Goal: Task Accomplishment & Management: Complete application form

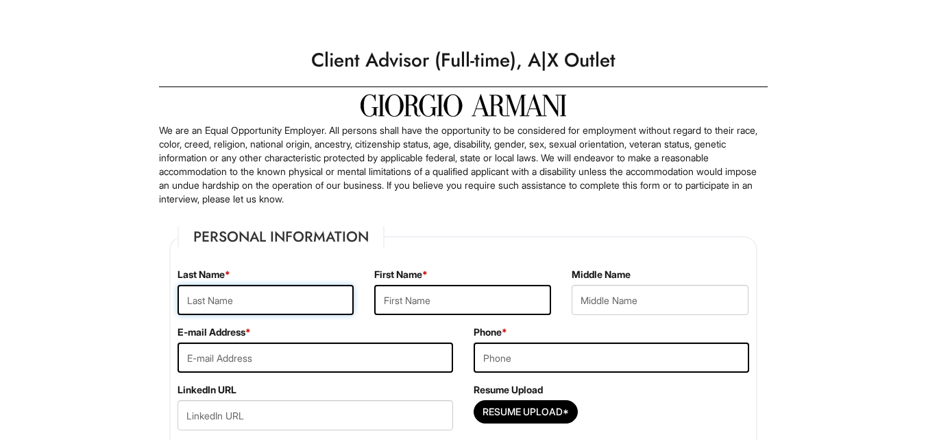
click at [280, 298] on input "text" at bounding box center [266, 300] width 177 height 30
type input "[PERSON_NAME]"
click at [437, 289] on input "text" at bounding box center [462, 300] width 177 height 30
type input "[PERSON_NAME]"
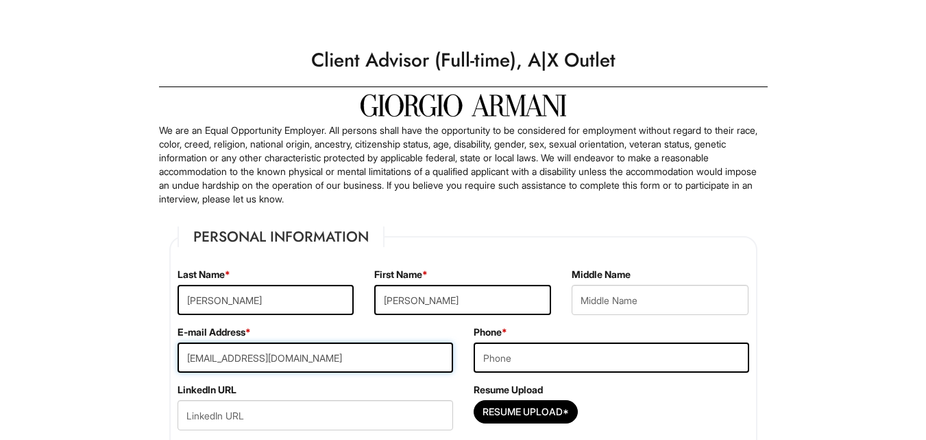
type input "[EMAIL_ADDRESS][DOMAIN_NAME]"
click at [702, 366] on input "tel" at bounding box center [612, 357] width 276 height 30
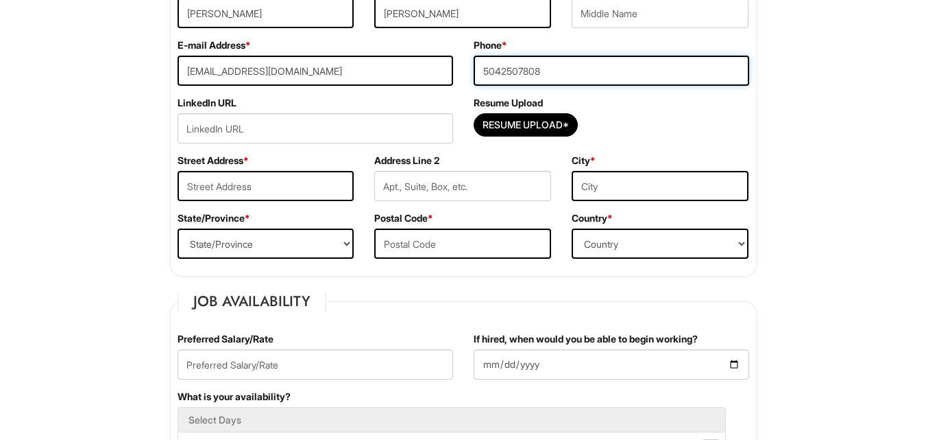
scroll to position [287, 0]
type input "5042507808"
click at [499, 128] on input "Resume Upload*" at bounding box center [526, 124] width 103 height 22
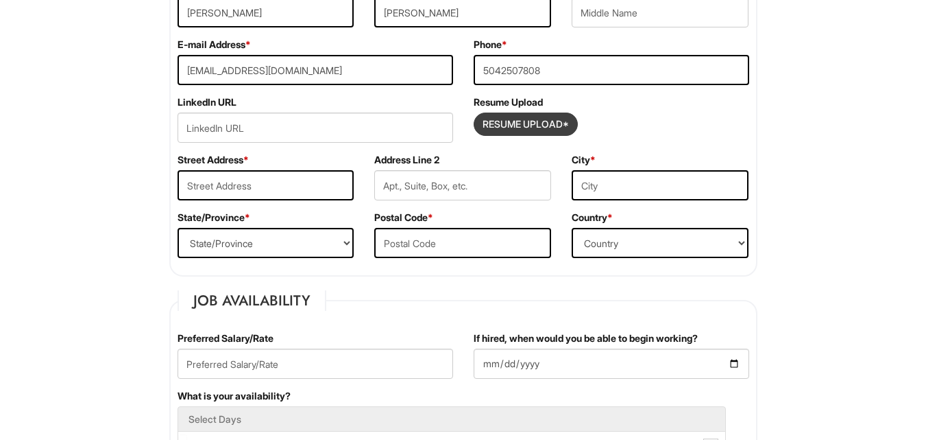
type input "C:\fakepath\2025Logwood_Ryan Resume_1 (Updated).pdf"
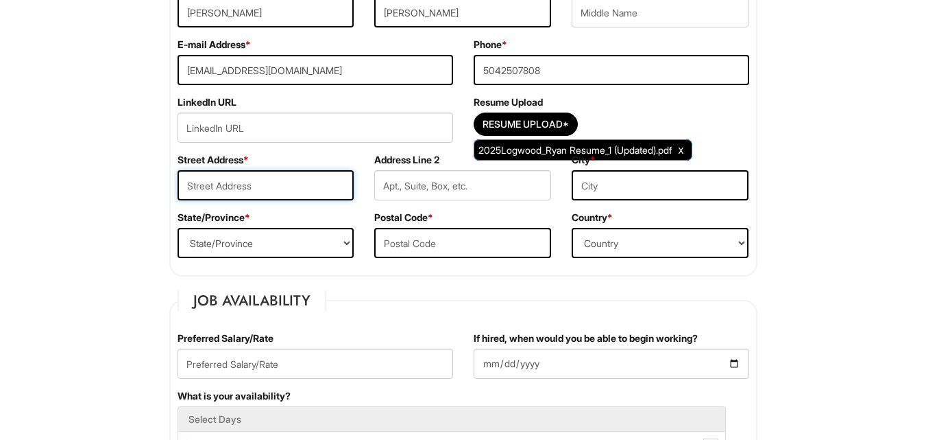
click at [302, 187] on input "text" at bounding box center [266, 185] width 177 height 30
type input "20719 May Showers Circle"
type input "Cypress"
click at [311, 230] on select "State/Province [US_STATE] [US_STATE] [US_STATE] [US_STATE] [US_STATE] [US_STATE…" at bounding box center [266, 243] width 177 height 30
click at [320, 241] on select "State/Province [US_STATE] [US_STATE] [US_STATE] [US_STATE] [US_STATE] [US_STATE…" at bounding box center [266, 243] width 177 height 30
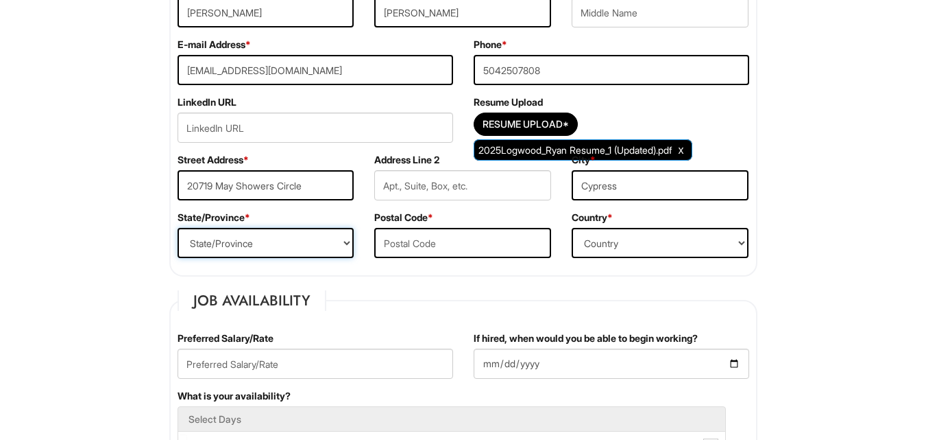
click at [320, 241] on select "State/Province [US_STATE] [US_STATE] [US_STATE] [US_STATE] [US_STATE] [US_STATE…" at bounding box center [266, 243] width 177 height 30
select select "[GEOGRAPHIC_DATA]"
click at [178, 228] on select "State/Province [US_STATE] [US_STATE] [US_STATE] [US_STATE] [US_STATE] [US_STATE…" at bounding box center [266, 243] width 177 height 30
click at [400, 250] on input "text" at bounding box center [462, 243] width 177 height 30
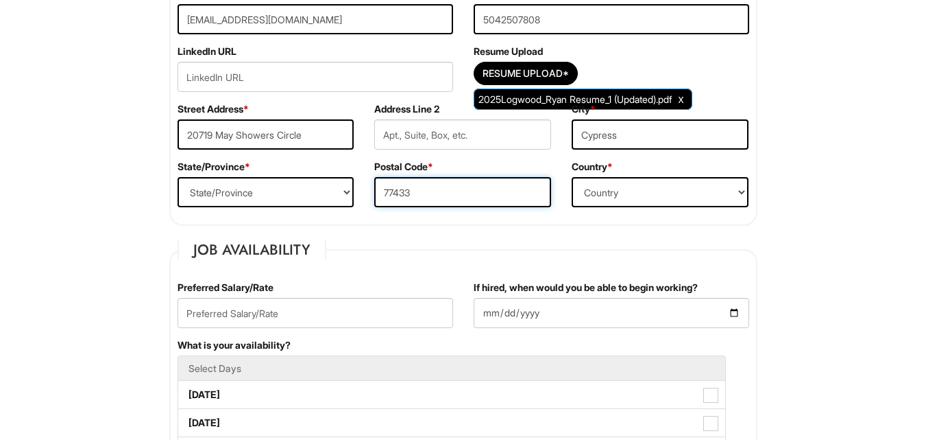
scroll to position [339, 0]
type input "77433"
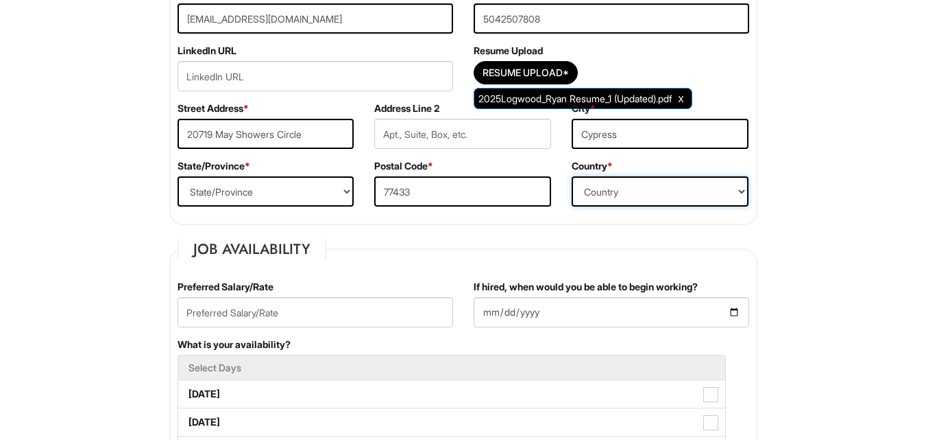
click at [676, 184] on select "Country [GEOGRAPHIC_DATA] [GEOGRAPHIC_DATA] [GEOGRAPHIC_DATA] [US_STATE] [GEOGR…" at bounding box center [660, 191] width 177 height 30
select select "[GEOGRAPHIC_DATA]"
click at [572, 176] on select "Country [GEOGRAPHIC_DATA] [GEOGRAPHIC_DATA] [GEOGRAPHIC_DATA] [US_STATE] [GEOGR…" at bounding box center [660, 191] width 177 height 30
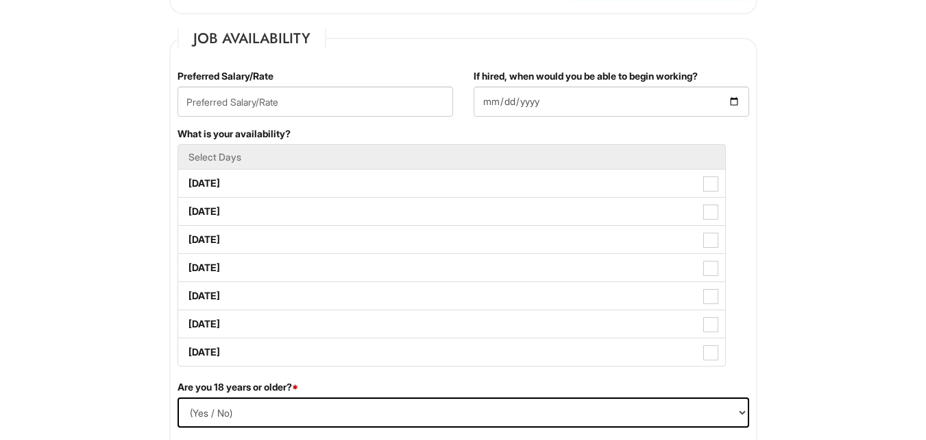
scroll to position [550, 0]
click at [333, 88] on input "text" at bounding box center [316, 101] width 276 height 30
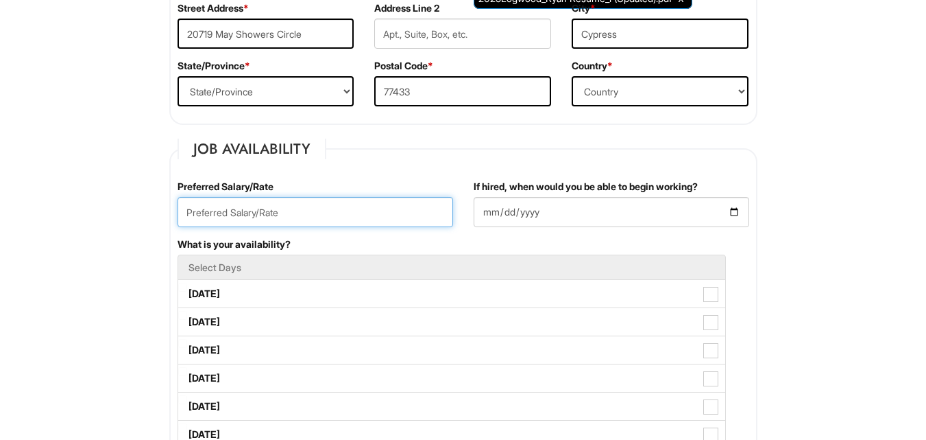
scroll to position [434, 0]
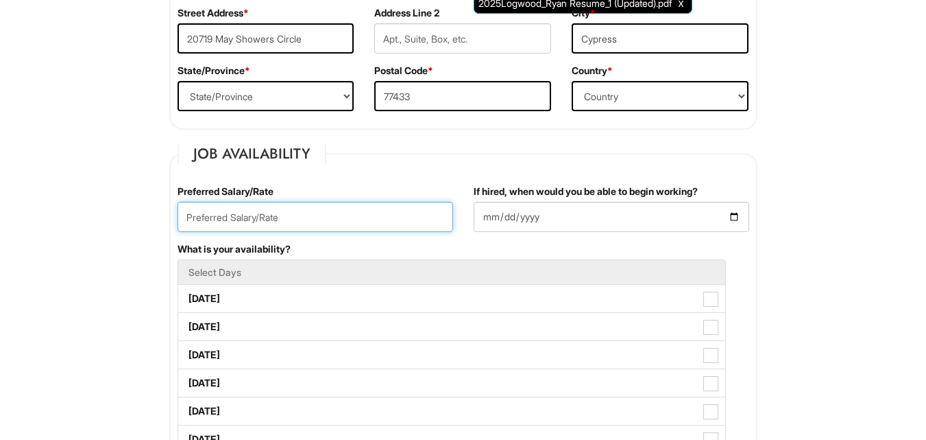
click at [403, 228] on input "text" at bounding box center [316, 217] width 276 height 30
type input "18"
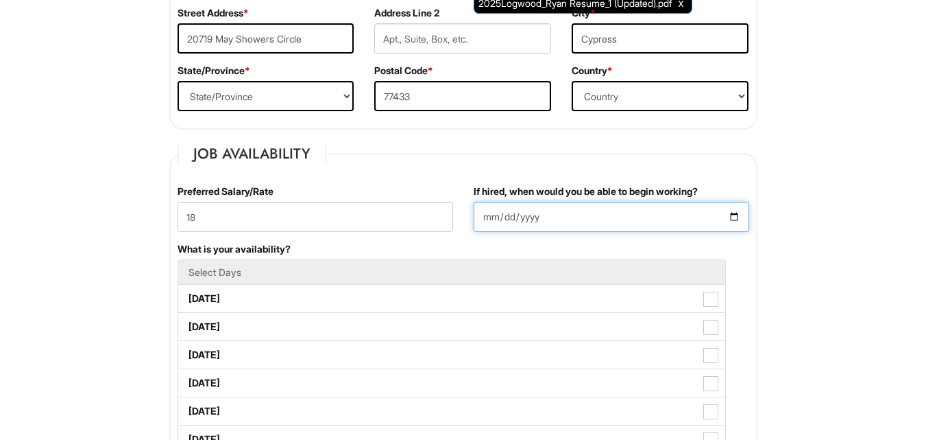
click at [545, 217] on input "If hired, when would you be able to begin working?" at bounding box center [612, 217] width 276 height 30
click at [488, 220] on input "If hired, when would you be able to begin working?" at bounding box center [612, 217] width 276 height 30
drag, startPoint x: 711, startPoint y: 212, endPoint x: 741, endPoint y: 215, distance: 30.4
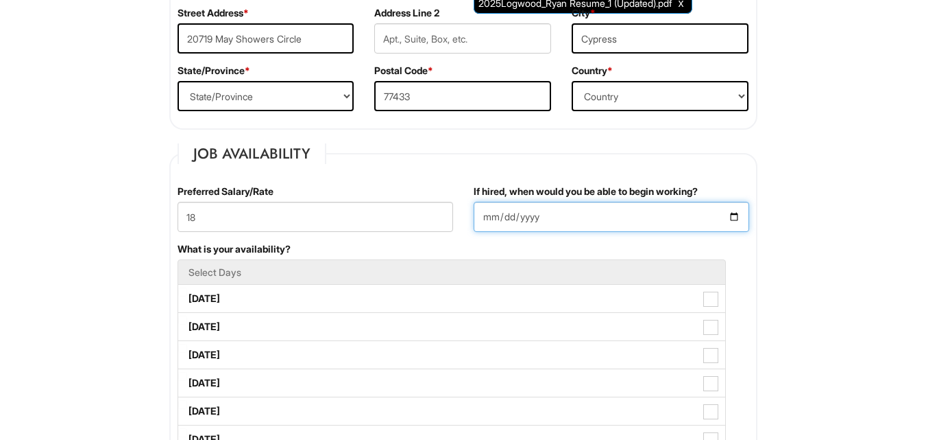
click at [741, 215] on input "If hired, when would you be able to begin working?" at bounding box center [612, 217] width 276 height 30
click at [735, 215] on input "If hired, when would you be able to begin working?" at bounding box center [612, 217] width 276 height 30
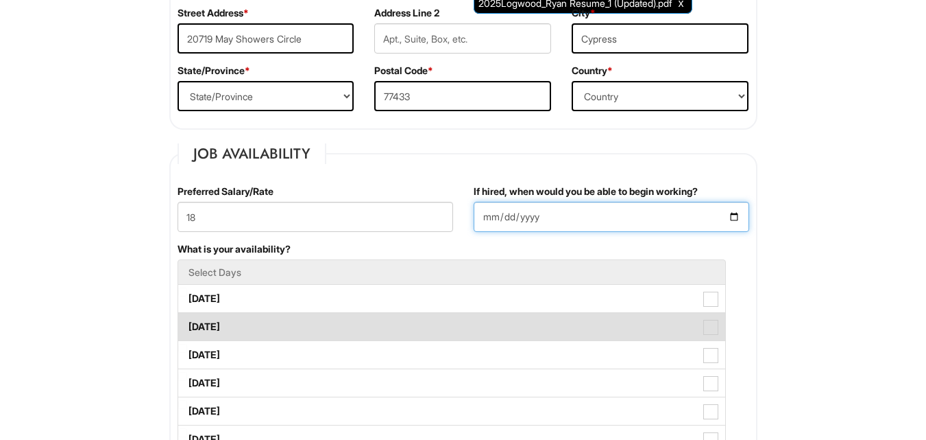
type input "[DATE]"
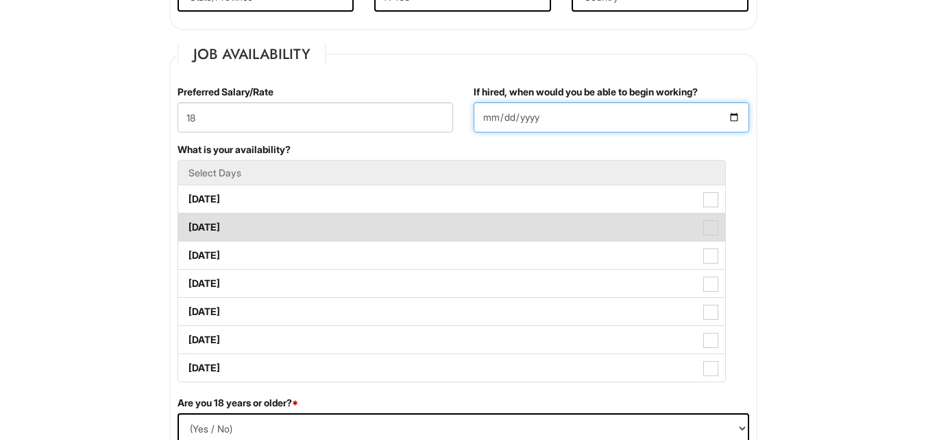
scroll to position [534, 0]
click at [256, 212] on li "[DATE]" at bounding box center [452, 226] width 549 height 29
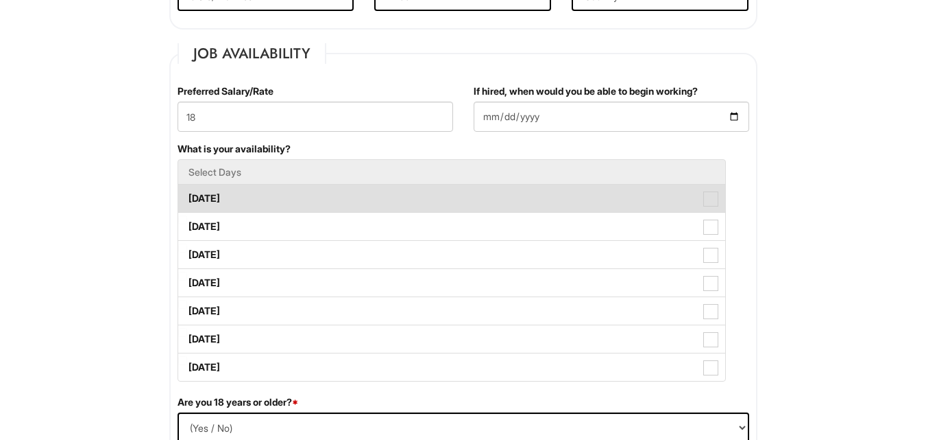
click at [280, 192] on label "[DATE]" at bounding box center [451, 197] width 547 height 27
click at [187, 192] on Available_Monday "[DATE]" at bounding box center [182, 191] width 9 height 9
checkbox Available_Monday "true"
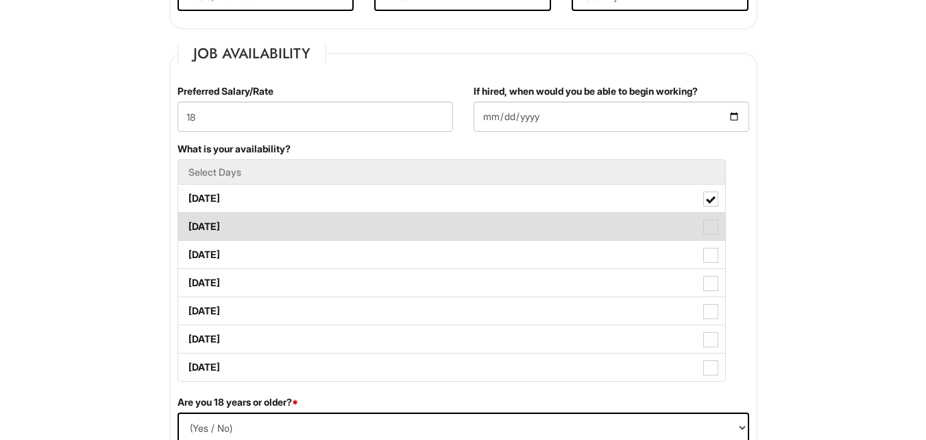
click at [283, 218] on label "[DATE]" at bounding box center [451, 226] width 547 height 27
click at [187, 218] on Available_Tuesday "[DATE]" at bounding box center [182, 219] width 9 height 9
checkbox Available_Tuesday "true"
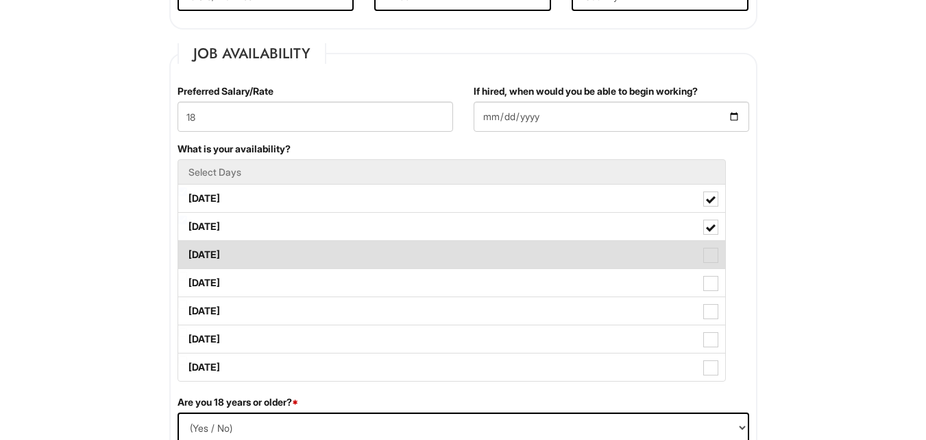
click at [287, 254] on label "[DATE]" at bounding box center [451, 254] width 547 height 27
click at [187, 252] on Available_Wednesday "[DATE]" at bounding box center [182, 247] width 9 height 9
checkbox Available_Wednesday "true"
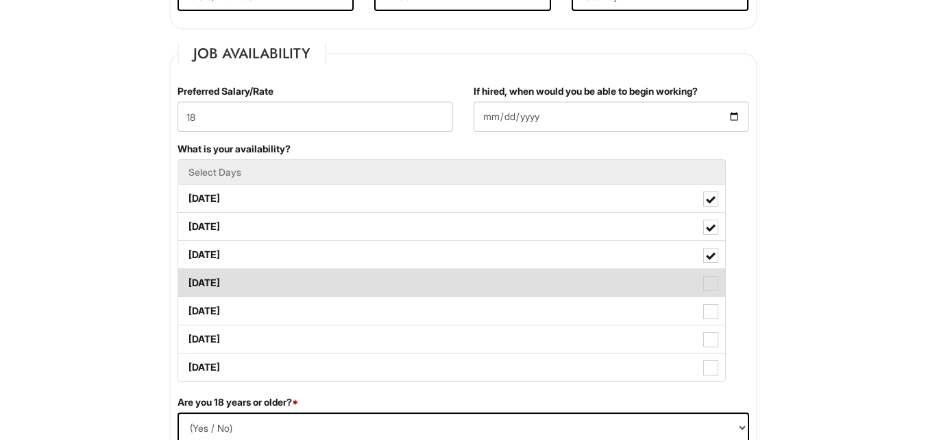
click at [286, 276] on label "[DATE]" at bounding box center [451, 282] width 547 height 27
click at [187, 276] on Available_Thursday "[DATE]" at bounding box center [182, 276] width 9 height 9
checkbox Available_Thursday "true"
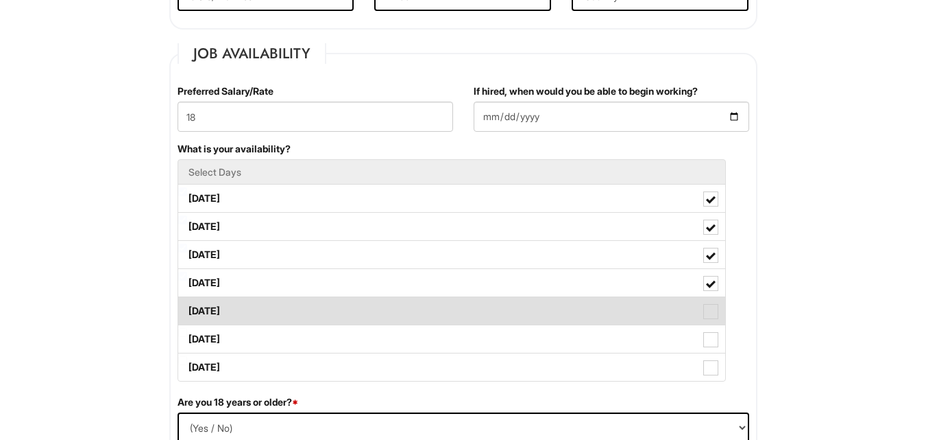
click at [286, 311] on label "[DATE]" at bounding box center [451, 310] width 547 height 27
click at [187, 309] on Available_Friday "[DATE]" at bounding box center [182, 304] width 9 height 9
checkbox Available_Friday "true"
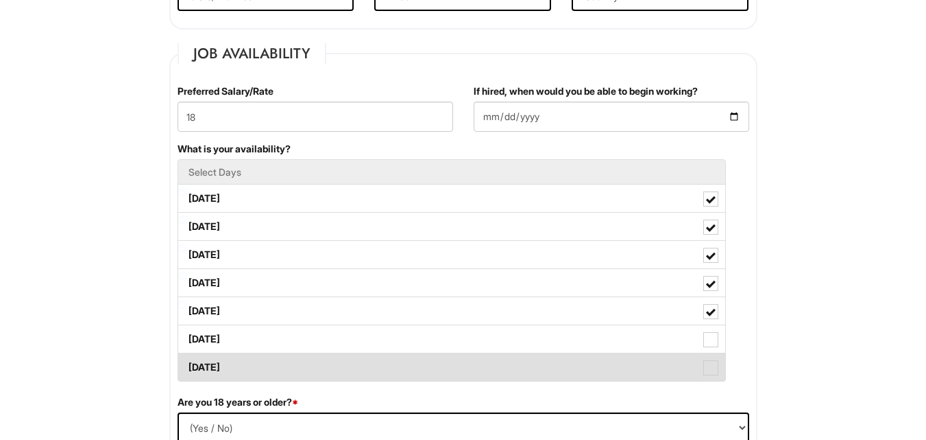
click at [280, 355] on label "[DATE]" at bounding box center [451, 366] width 547 height 27
click at [187, 356] on Available_Sunday "[DATE]" at bounding box center [182, 360] width 9 height 9
checkbox Available_Sunday "true"
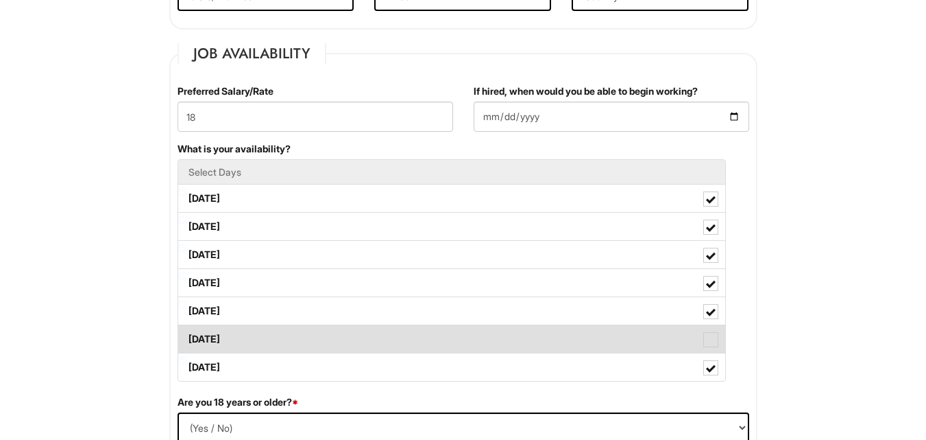
click at [296, 339] on label "[DATE]" at bounding box center [451, 338] width 547 height 27
click at [187, 337] on Available_Saturday "[DATE]" at bounding box center [182, 332] width 9 height 9
checkbox Available_Saturday "true"
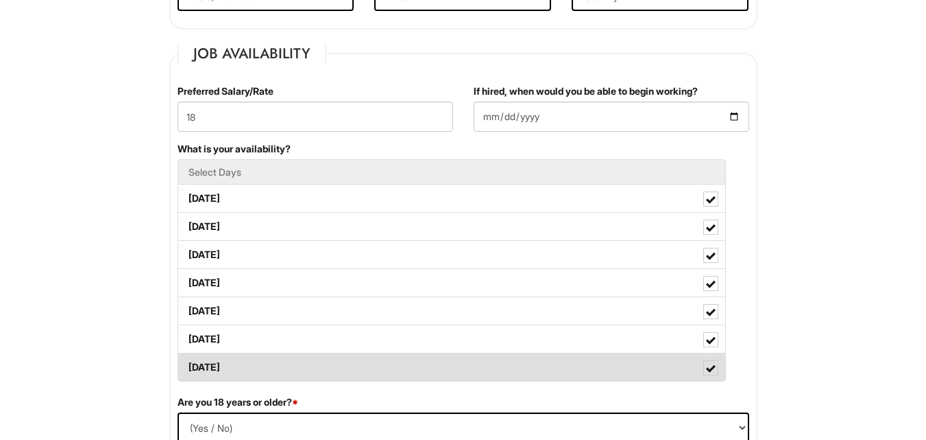
click at [358, 371] on label "[DATE]" at bounding box center [451, 366] width 547 height 27
click at [187, 365] on Available_Sunday "[DATE]" at bounding box center [182, 360] width 9 height 9
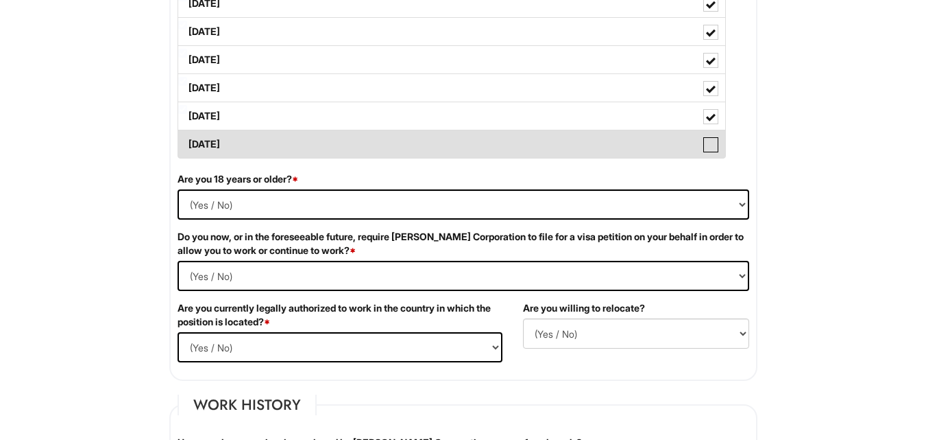
scroll to position [758, 0]
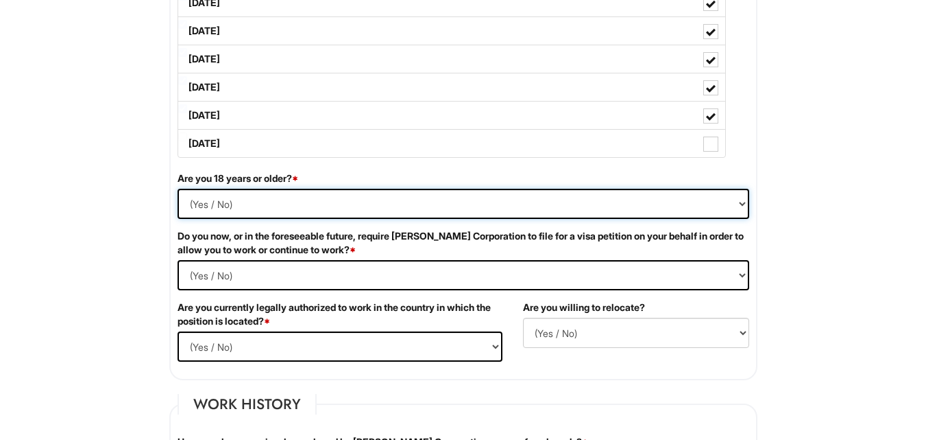
click at [387, 211] on select "(Yes / No) Yes No" at bounding box center [464, 204] width 572 height 30
click at [178, 189] on select "(Yes / No) Yes No" at bounding box center [464, 204] width 572 height 30
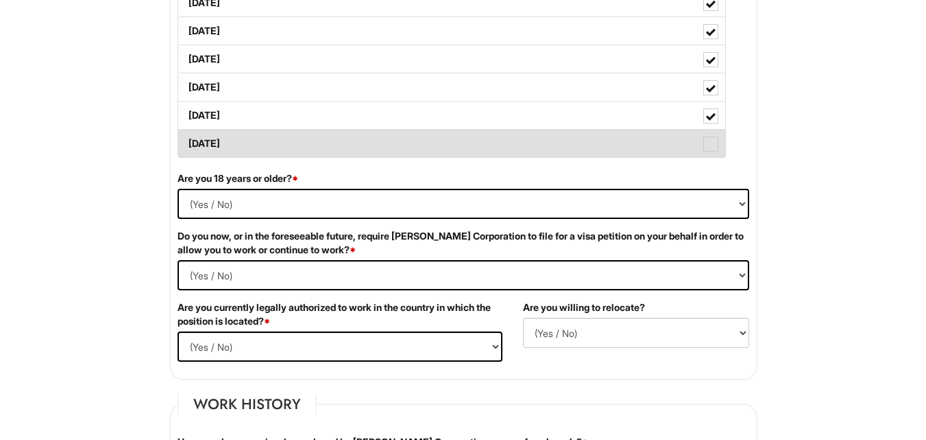
click at [697, 136] on label "[DATE]" at bounding box center [451, 143] width 547 height 27
click at [187, 136] on Available_Sunday "[DATE]" at bounding box center [182, 136] width 9 height 9
checkbox Available_Sunday "true"
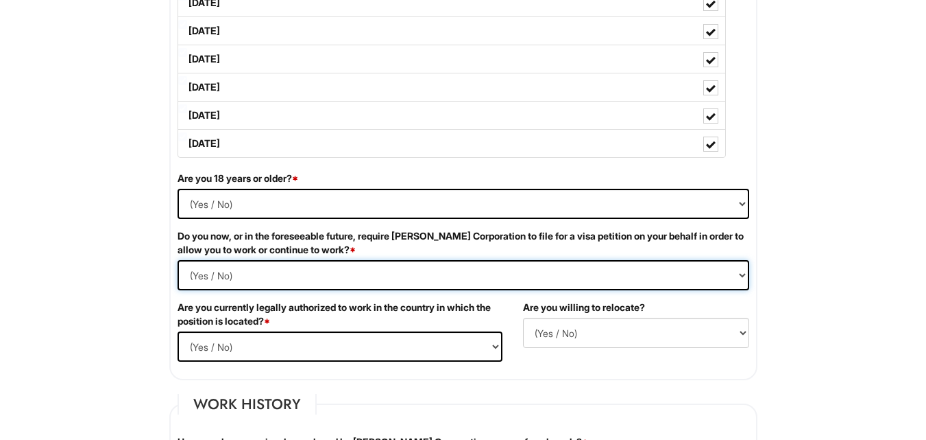
click at [516, 261] on Required "(Yes / No) Yes No" at bounding box center [464, 275] width 572 height 30
click at [178, 260] on Required "(Yes / No) Yes No" at bounding box center [464, 275] width 572 height 30
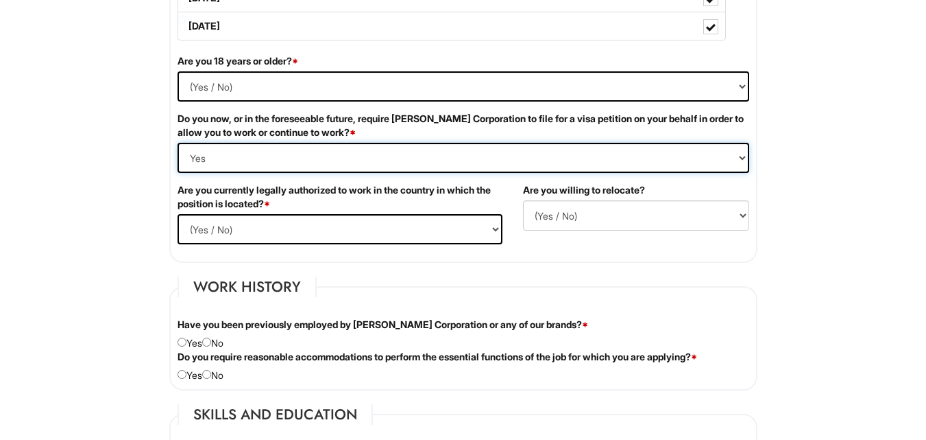
scroll to position [876, 0]
click at [488, 165] on Required "(Yes / No) Yes No" at bounding box center [464, 157] width 572 height 30
select Required "No"
click at [178, 142] on Required "(Yes / No) Yes No" at bounding box center [464, 157] width 572 height 30
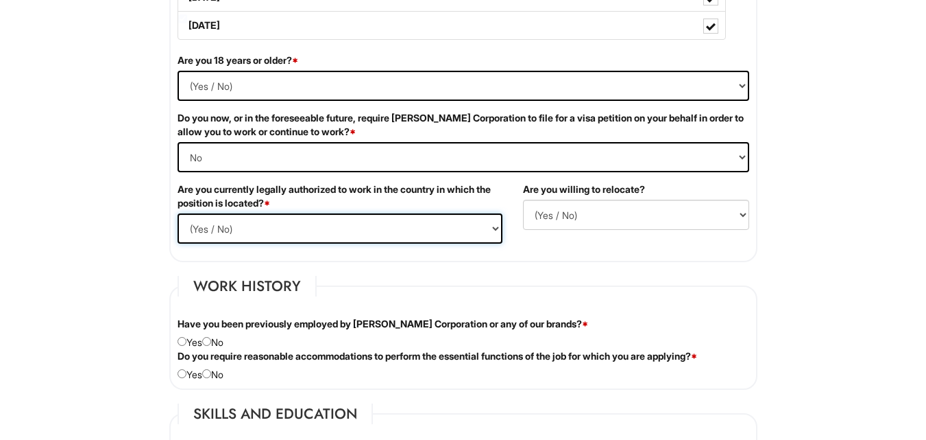
click at [420, 232] on select "(Yes / No) Yes No" at bounding box center [340, 228] width 325 height 30
select select "Yes"
click at [178, 213] on select "(Yes / No) Yes No" at bounding box center [340, 228] width 325 height 30
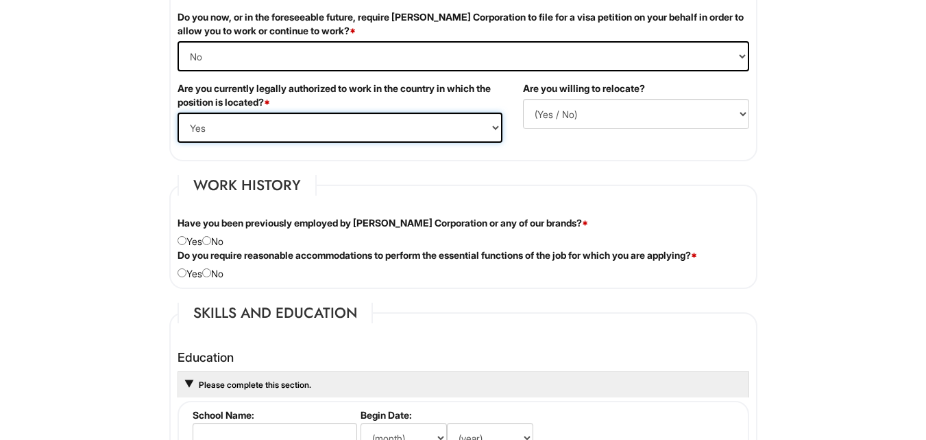
scroll to position [980, 0]
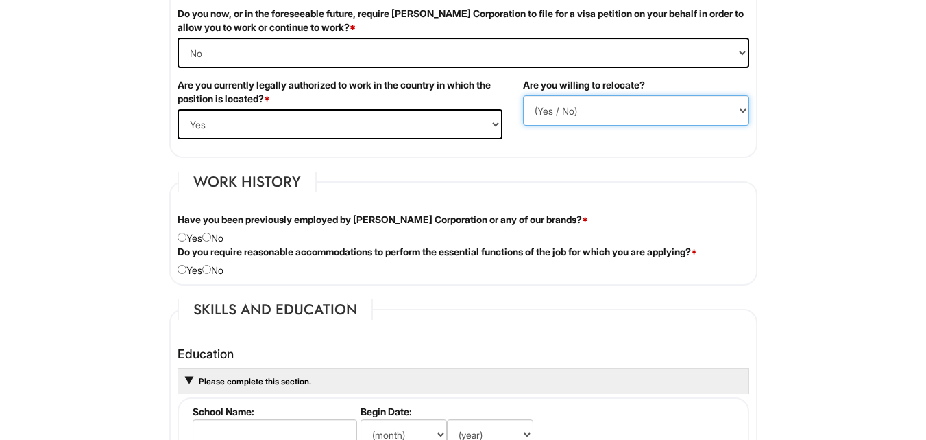
click at [634, 104] on select "(Yes / No) No Yes" at bounding box center [636, 110] width 226 height 30
click at [523, 95] on select "(Yes / No) No Yes" at bounding box center [636, 110] width 226 height 30
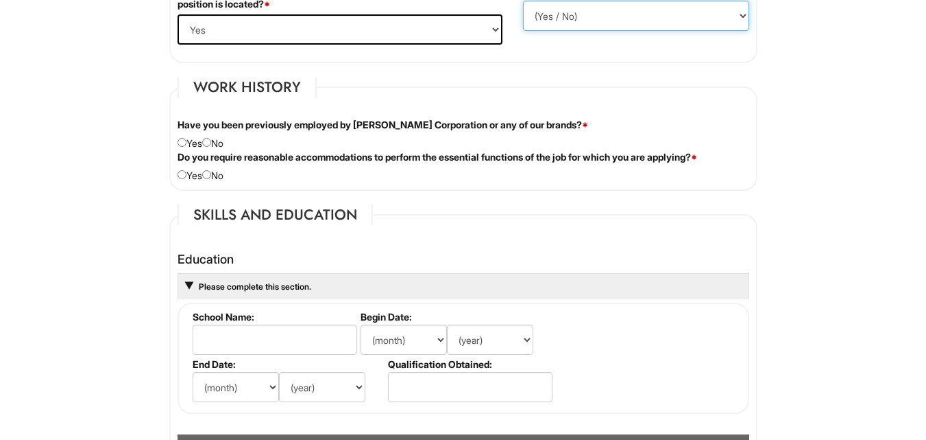
scroll to position [1082, 0]
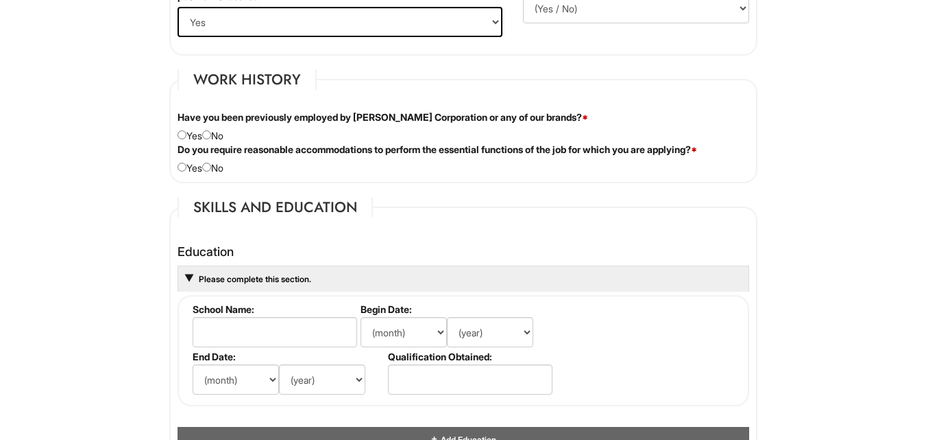
click at [217, 132] on div "Have you been previously employed by [PERSON_NAME] Corporation or any of our br…" at bounding box center [463, 126] width 592 height 32
click at [211, 134] on input "radio" at bounding box center [206, 134] width 9 height 9
radio input "true"
click at [211, 167] on input "radio" at bounding box center [206, 167] width 9 height 9
radio input "true"
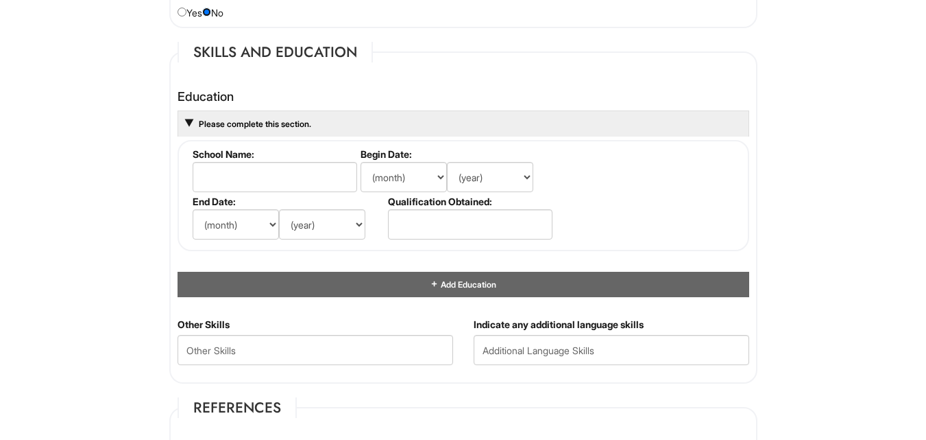
scroll to position [1238, 0]
click at [310, 193] on li "School Name:" at bounding box center [273, 170] width 168 height 47
click at [313, 183] on input "text" at bounding box center [275, 176] width 165 height 30
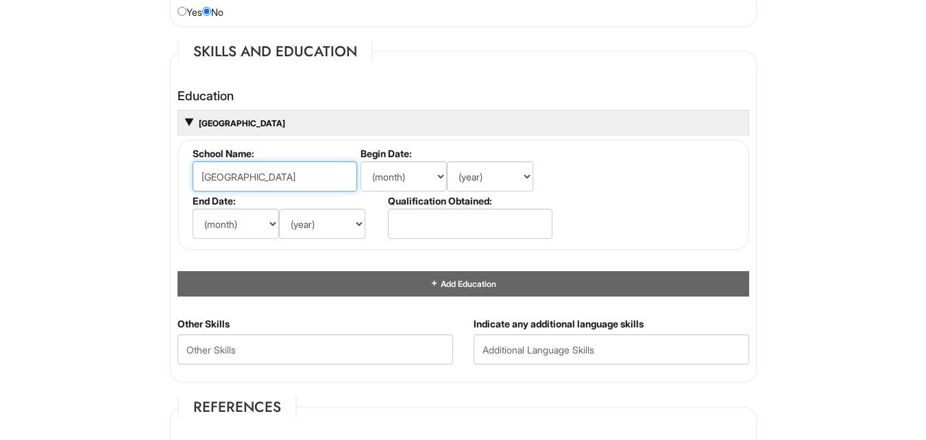
type input "[GEOGRAPHIC_DATA]"
click at [399, 180] on select "(month) Jan Feb Mar Apr May Jun [DATE] Aug Sep Oct Nov Dec" at bounding box center [404, 176] width 86 height 30
click at [361, 161] on select "(month) Jan Feb Mar Apr May Jun [DATE] Aug Sep Oct Nov Dec" at bounding box center [404, 176] width 86 height 30
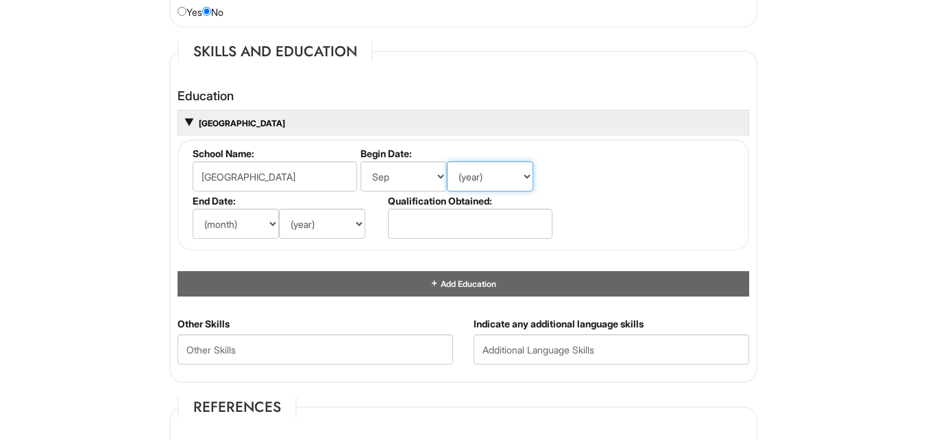
click at [496, 175] on select "(year) 2029 2028 2027 2026 2025 2024 2023 2022 2021 2020 2019 2018 2017 2016 20…" at bounding box center [490, 176] width 86 height 30
click at [436, 173] on select "(month) Jan Feb Mar Apr May Jun [DATE] Aug Sep Oct Nov Dec" at bounding box center [404, 176] width 86 height 30
select select "8"
click at [361, 161] on select "(month) Jan Feb Mar Apr May Jun [DATE] Aug Sep Oct Nov Dec" at bounding box center [404, 176] width 86 height 30
click at [459, 179] on select "(year) 2029 2028 2027 2026 2025 2024 2023 2022 2021 2020 2019 2018 2017 2016 20…" at bounding box center [490, 176] width 86 height 30
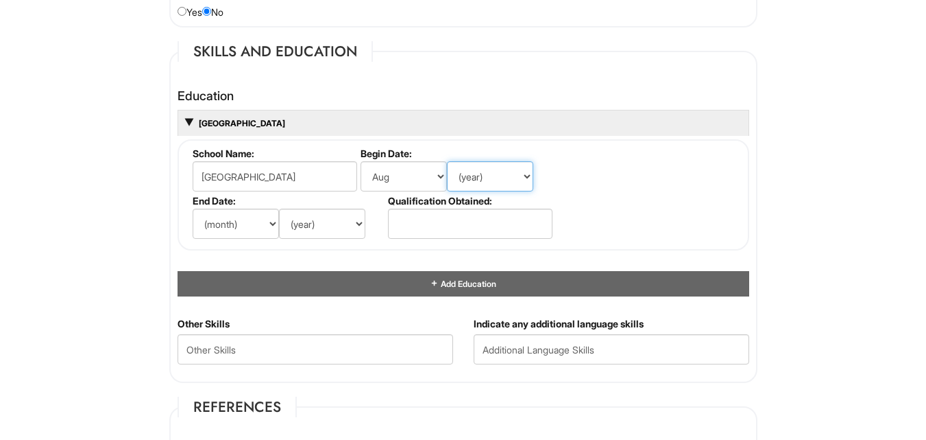
select select "2014"
click at [447, 161] on select "(year) 2029 2028 2027 2026 2025 2024 2023 2022 2021 2020 2019 2018 2017 2016 20…" at bounding box center [490, 176] width 86 height 30
click at [256, 221] on select "(month) Jan Feb Mar Apr May Jun [DATE] Aug Sep Oct Nov Dec" at bounding box center [236, 223] width 86 height 30
select select "8"
click at [193, 208] on select "(month) Jan Feb Mar Apr May Jun [DATE] Aug Sep Oct Nov Dec" at bounding box center [236, 223] width 86 height 30
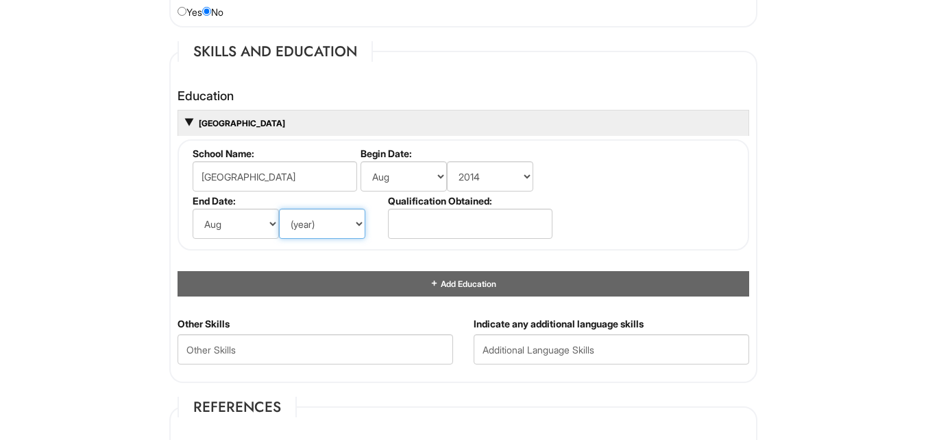
click at [304, 228] on select "(year) 2029 2028 2027 2026 2025 2024 2023 2022 2021 2020 2019 2018 2017 2016 20…" at bounding box center [322, 223] width 86 height 30
select select "2018"
click at [279, 208] on select "(year) 2029 2028 2027 2026 2025 2024 2023 2022 2021 2020 2019 2018 2017 2016 20…" at bounding box center [322, 223] width 86 height 30
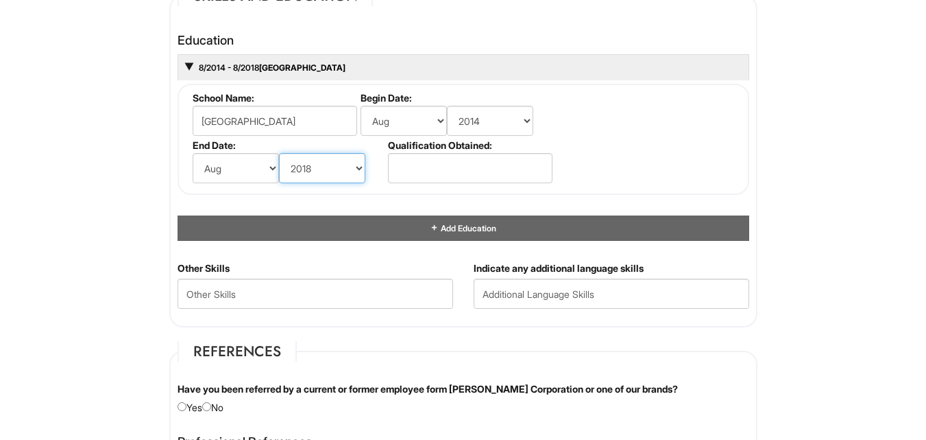
scroll to position [1294, 0]
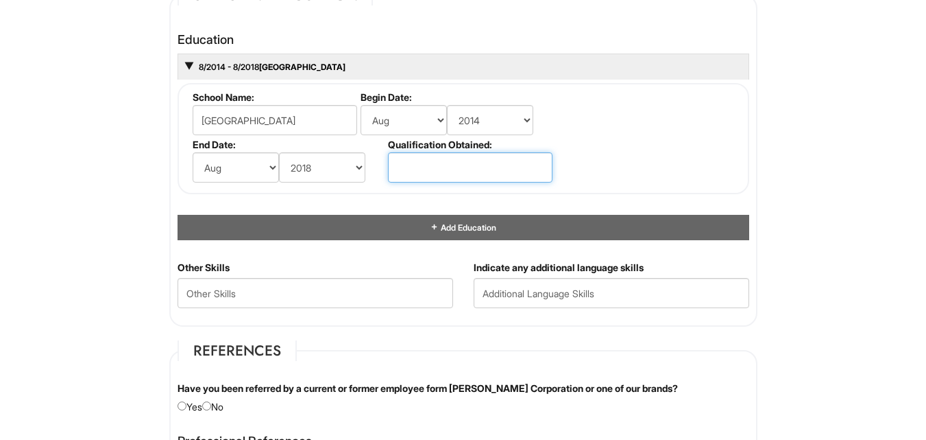
click at [445, 169] on input "text" at bounding box center [470, 167] width 165 height 30
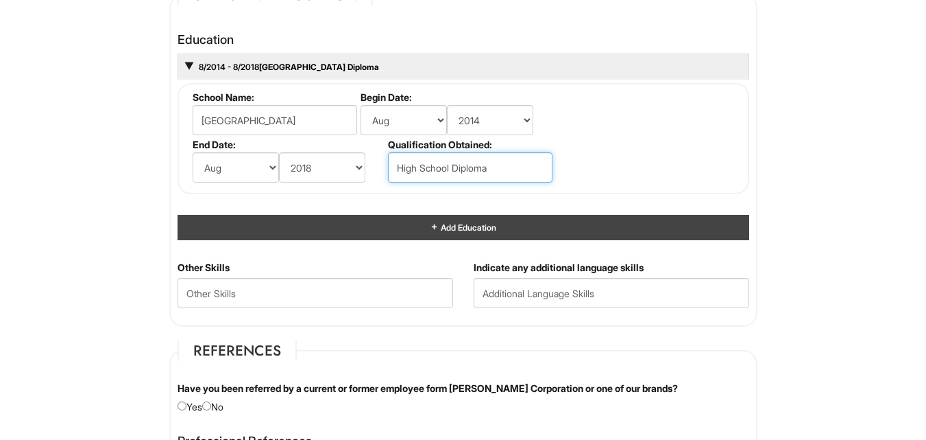
type input "High School Diploma"
click at [453, 223] on span "Add Education" at bounding box center [467, 227] width 57 height 10
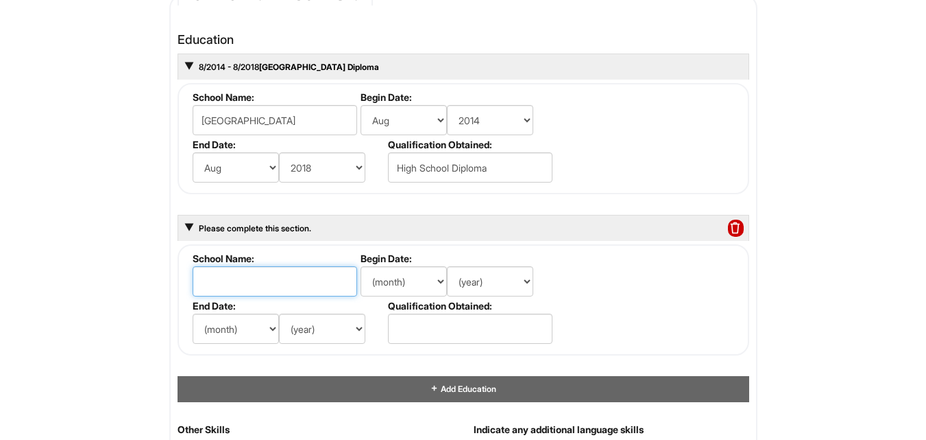
click at [341, 272] on input "text" at bounding box center [275, 281] width 165 height 30
type input "Prairie View A&M University"
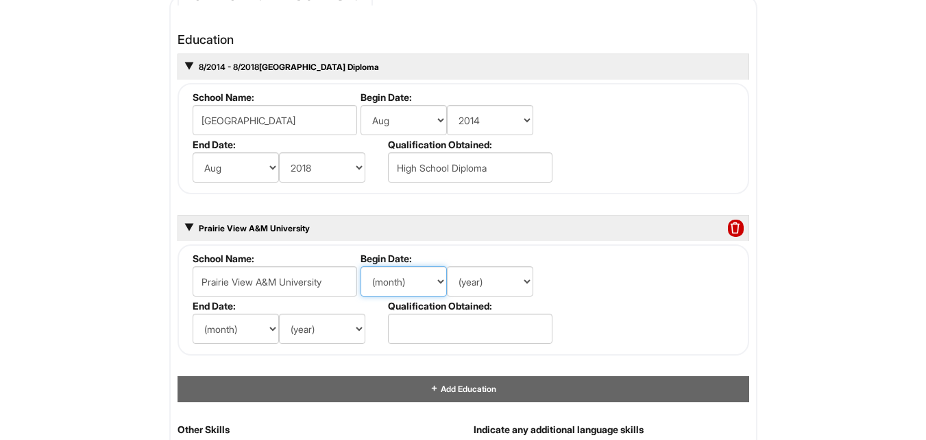
click at [403, 270] on select "(month) Jan Feb Mar Apr May Jun [DATE] Aug Sep Oct Nov Dec" at bounding box center [404, 281] width 86 height 30
select select "8"
click at [361, 266] on select "(month) Jan Feb Mar Apr May Jun [DATE] Aug Sep Oct Nov Dec" at bounding box center [404, 281] width 86 height 30
click at [483, 291] on select "(year) 2029 2028 2027 2026 2025 2024 2023 2022 2021 2020 2019 2018 2017 2016 20…" at bounding box center [490, 281] width 86 height 30
select select "2018"
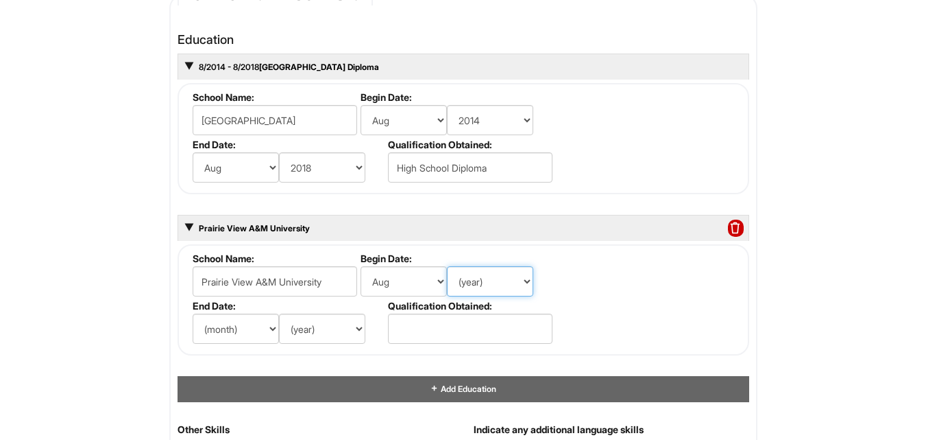
click at [447, 266] on select "(year) 2029 2028 2027 2026 2025 2024 2023 2022 2021 2020 2019 2018 2017 2016 20…" at bounding box center [490, 281] width 86 height 30
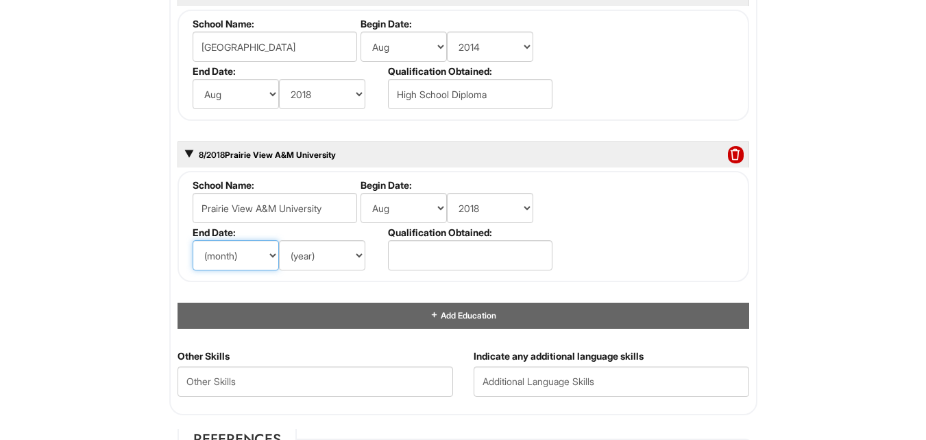
click at [252, 255] on select "(month) Jan Feb Mar Apr May Jun [DATE] Aug Sep Oct Nov Dec" at bounding box center [236, 255] width 86 height 30
select select "12"
click at [193, 240] on select "(month) Jan Feb Mar Apr May Jun [DATE] Aug Sep Oct Nov Dec" at bounding box center [236, 255] width 86 height 30
click at [341, 256] on select "(year) 2029 2028 2027 2026 2025 2024 2023 2022 2021 2020 2019 2018 2017 2016 20…" at bounding box center [322, 255] width 86 height 30
select select "2026"
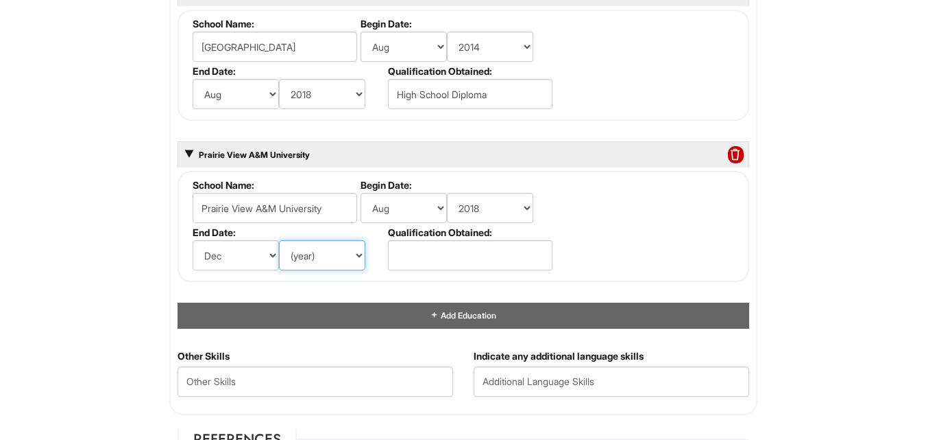
click at [279, 240] on select "(year) 2029 2028 2027 2026 2025 2024 2023 2022 2021 2020 2019 2018 2017 2016 20…" at bounding box center [322, 255] width 86 height 30
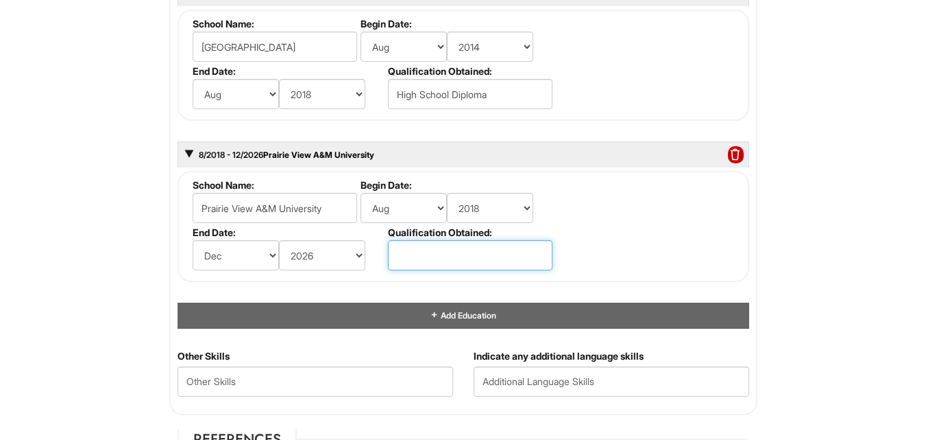
click at [429, 259] on input "text" at bounding box center [470, 255] width 165 height 30
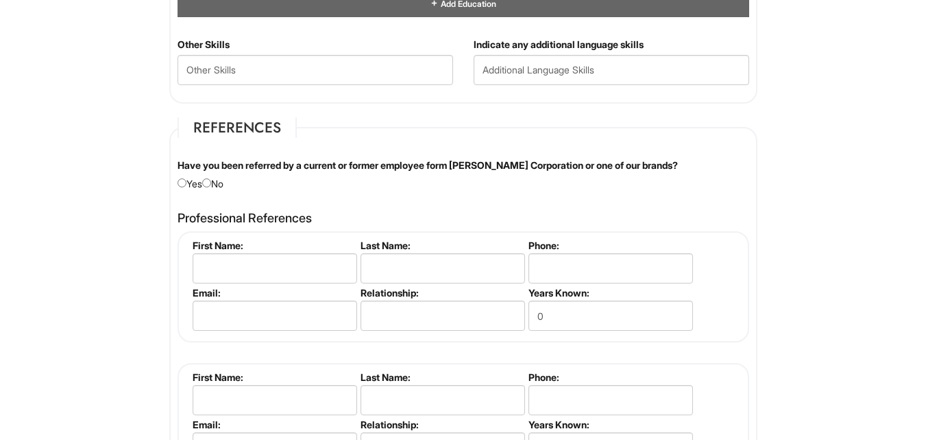
scroll to position [1679, 0]
type input "TBD"
click at [313, 160] on label "Have you been referred by a current or former employee form [PERSON_NAME] Corpo…" at bounding box center [428, 165] width 501 height 14
click at [219, 183] on div "Have you been referred by a current or former employee form [PERSON_NAME] Corpo…" at bounding box center [463, 174] width 592 height 32
click at [211, 183] on input "radio" at bounding box center [206, 182] width 9 height 9
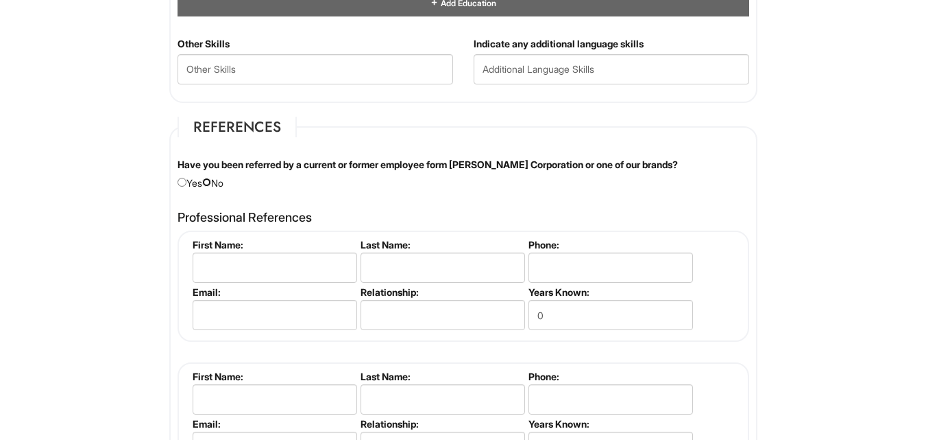
radio input "true"
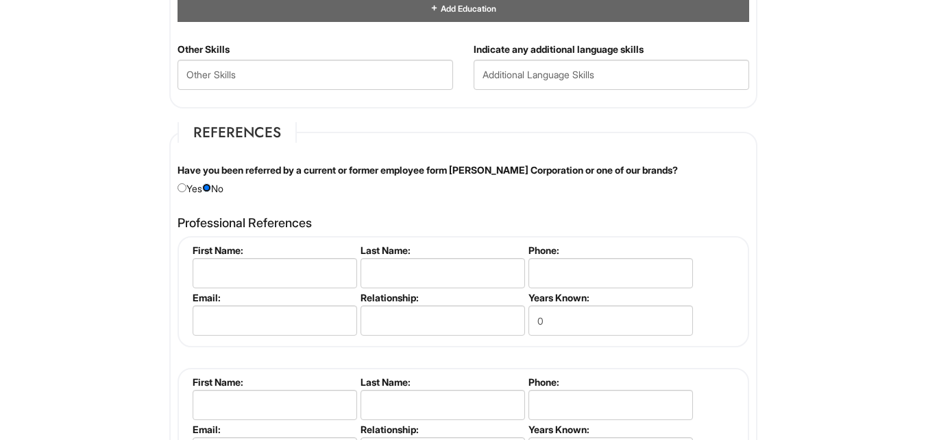
scroll to position [1677, 0]
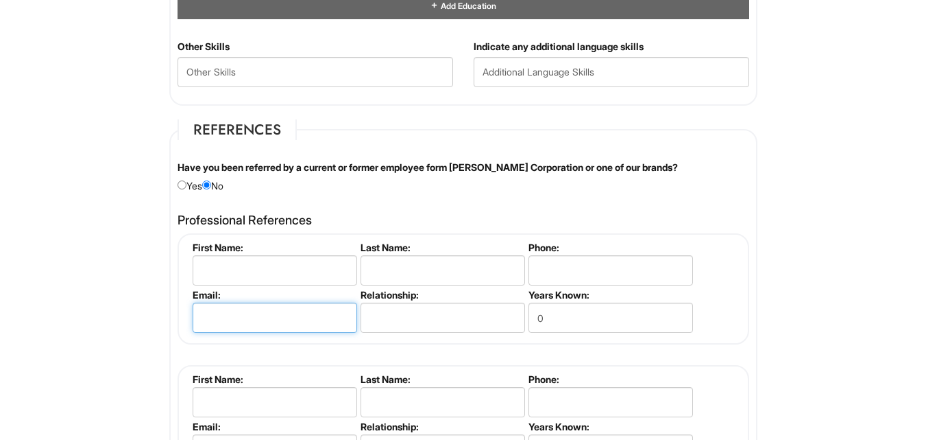
click at [225, 331] on input "email" at bounding box center [275, 317] width 165 height 30
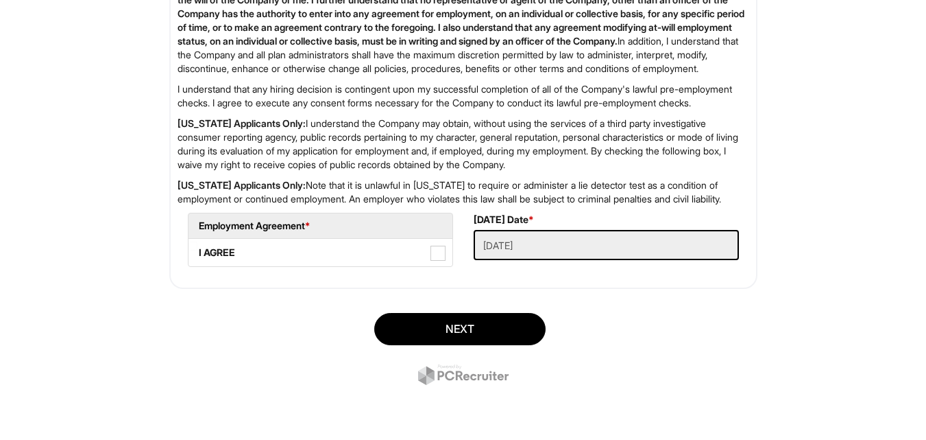
scroll to position [2432, 0]
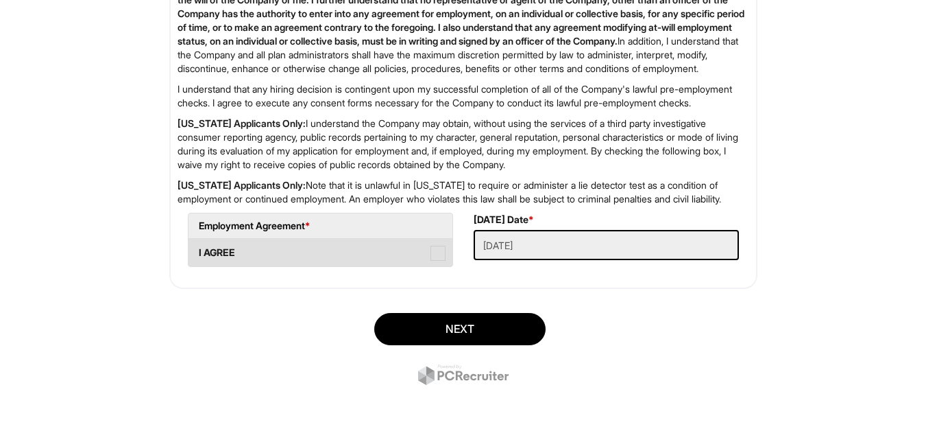
click at [443, 261] on span at bounding box center [438, 252] width 15 height 15
click at [197, 250] on AGREE "I AGREE" at bounding box center [193, 245] width 9 height 9
checkbox AGREE "true"
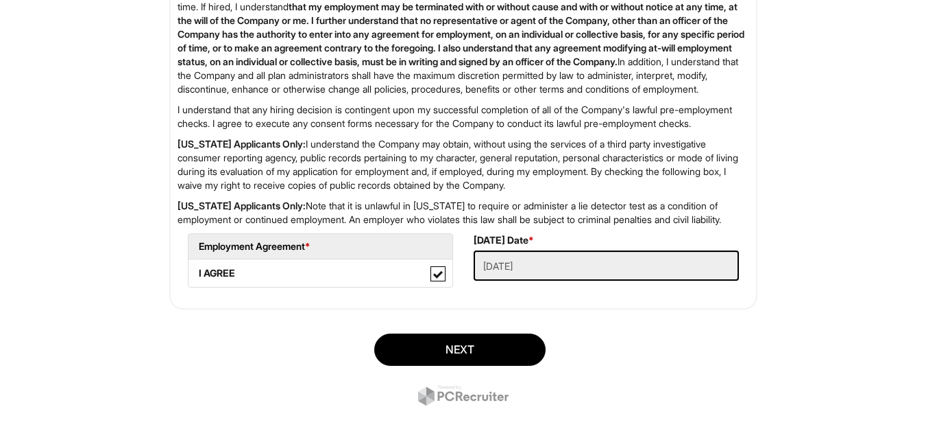
scroll to position [2456, 0]
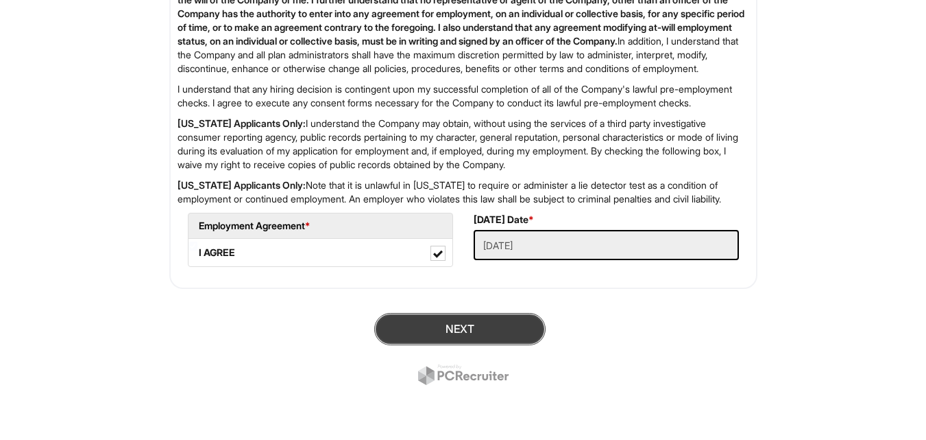
click at [482, 331] on button "Next" at bounding box center [459, 329] width 171 height 32
click at [488, 338] on button "SUBMIT" at bounding box center [459, 329] width 171 height 32
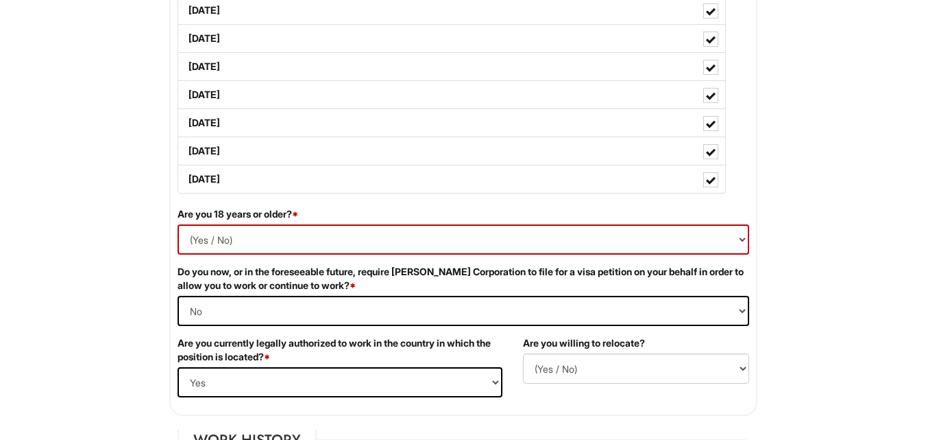
scroll to position [752, 0]
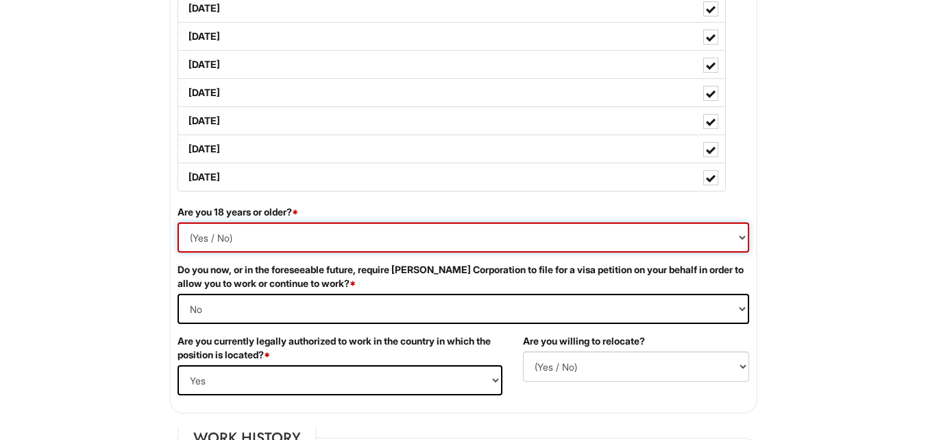
click at [508, 230] on select "(Yes / No) Yes No" at bounding box center [464, 237] width 572 height 30
select select "Yes"
click at [178, 222] on select "(Yes / No) Yes No" at bounding box center [464, 237] width 572 height 30
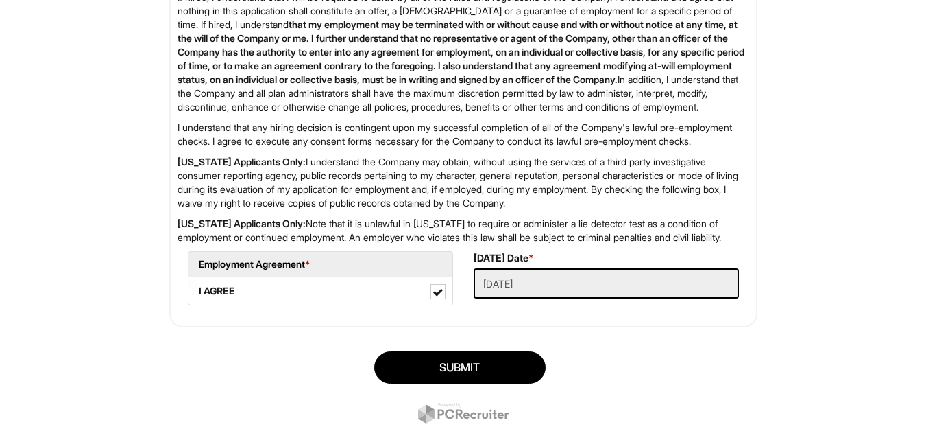
scroll to position [2483, 0]
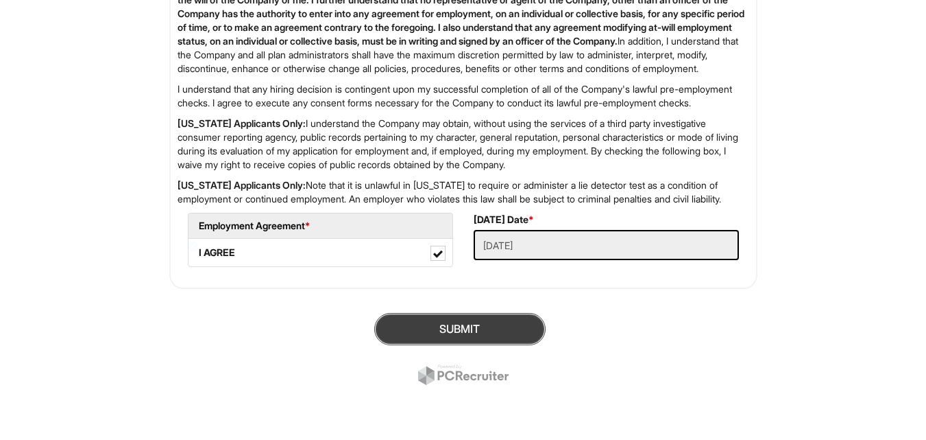
click at [483, 322] on button "SUBMIT" at bounding box center [459, 329] width 171 height 32
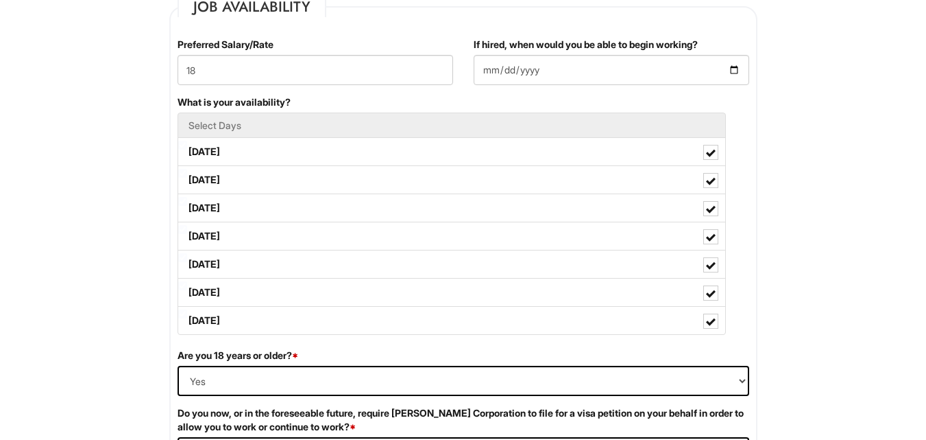
scroll to position [729, 0]
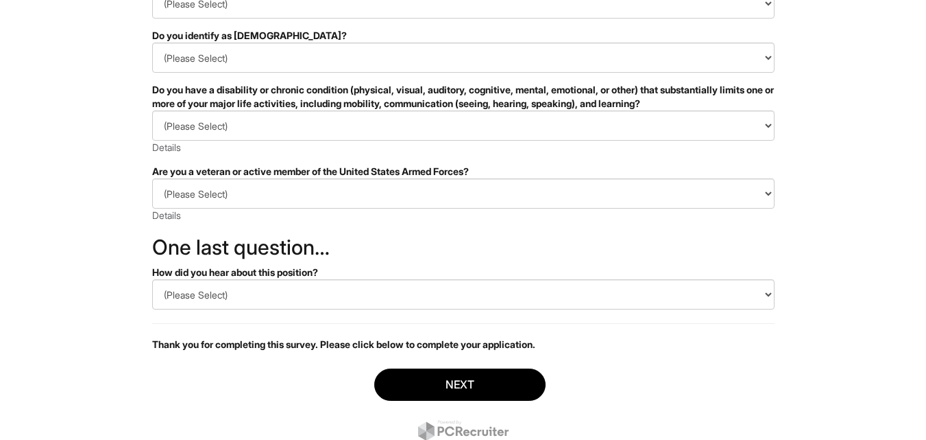
scroll to position [285, 0]
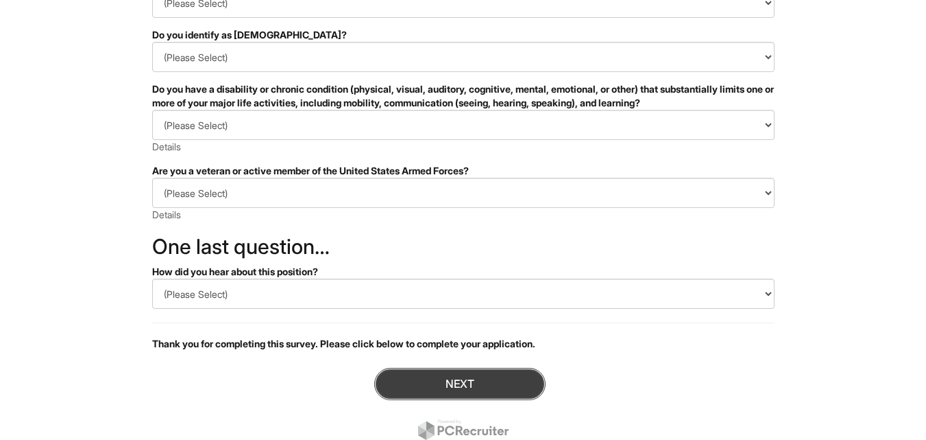
click at [462, 376] on button "Next" at bounding box center [459, 384] width 171 height 32
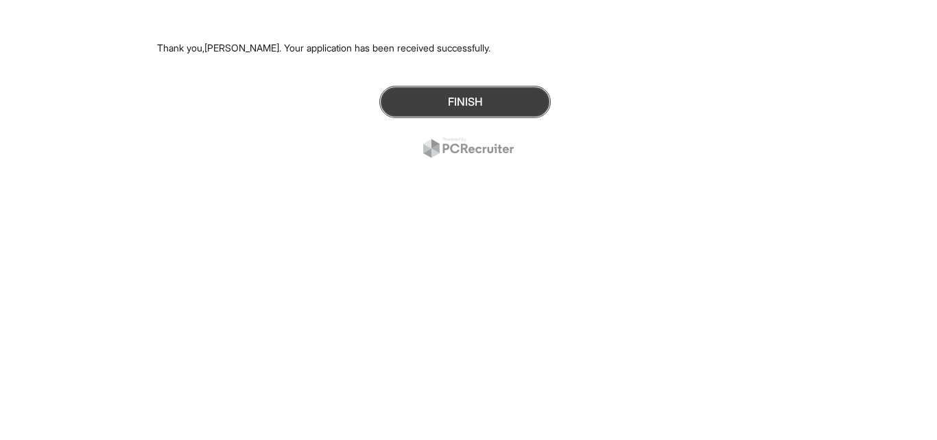
click at [519, 95] on button "Finish" at bounding box center [464, 102] width 171 height 32
